Goal: Transaction & Acquisition: Purchase product/service

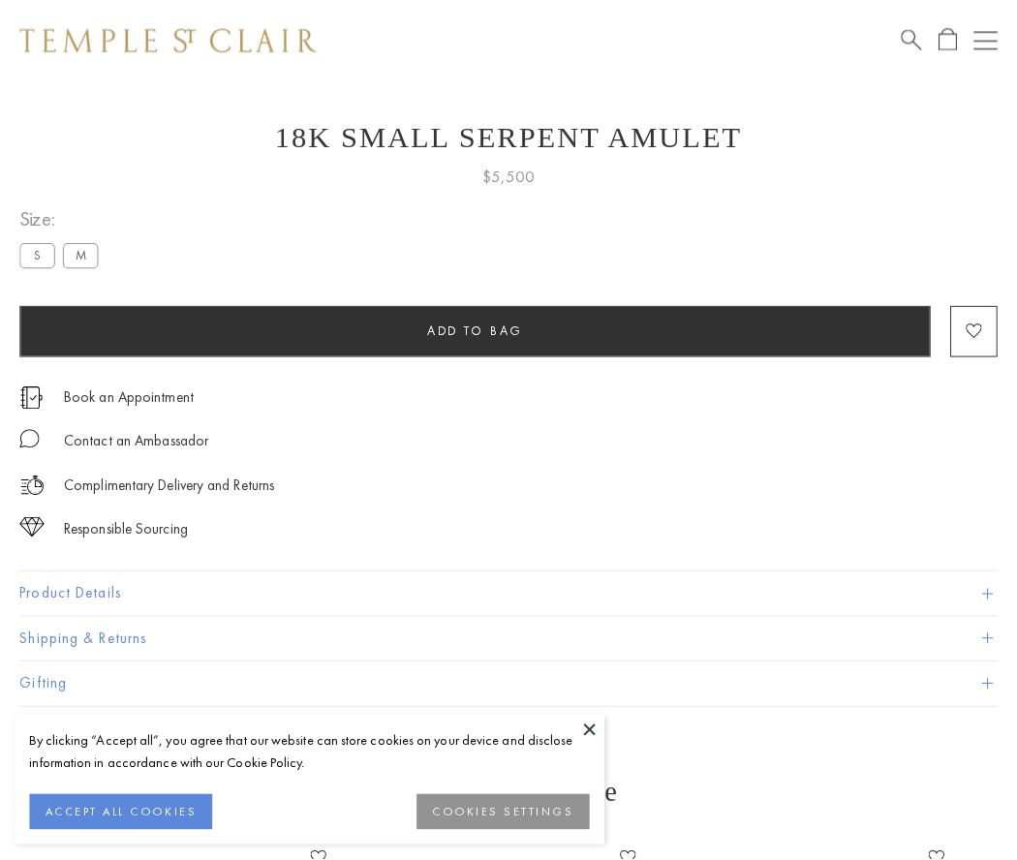
scroll to position [25, 0]
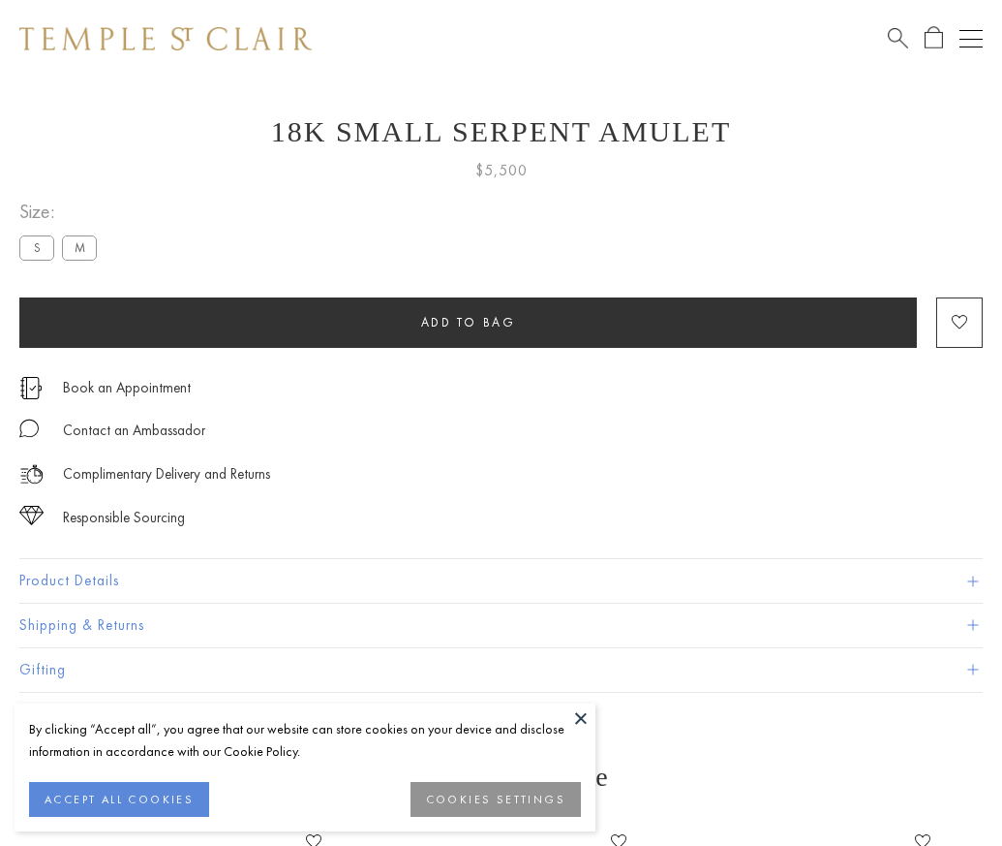
click at [468, 322] on span "Add to bag" at bounding box center [468, 322] width 95 height 16
